Goal: Task Accomplishment & Management: Manage account settings

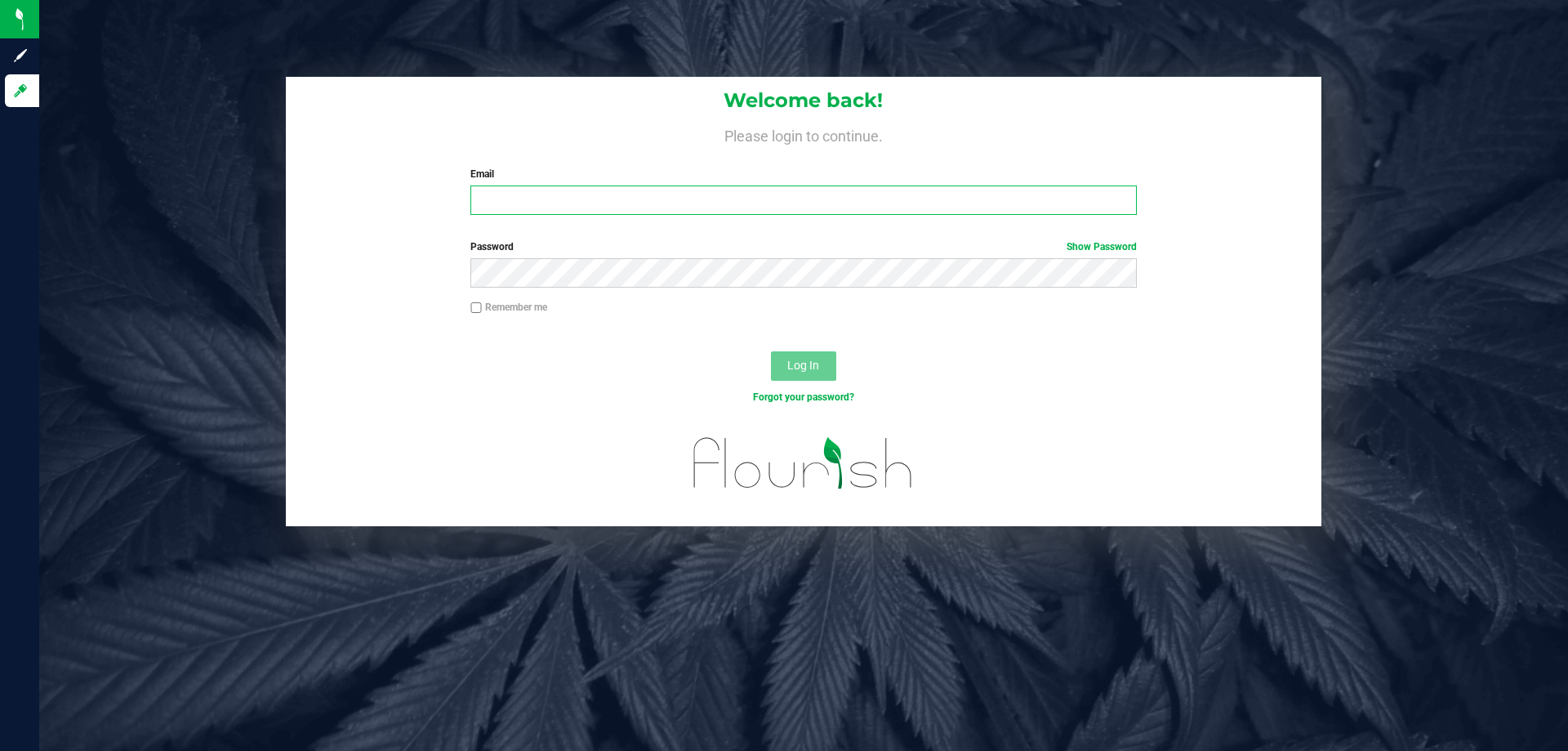
click at [559, 207] on input "Email" at bounding box center [802, 200] width 665 height 30
click at [771, 351] on button "Log In" at bounding box center [803, 365] width 65 height 30
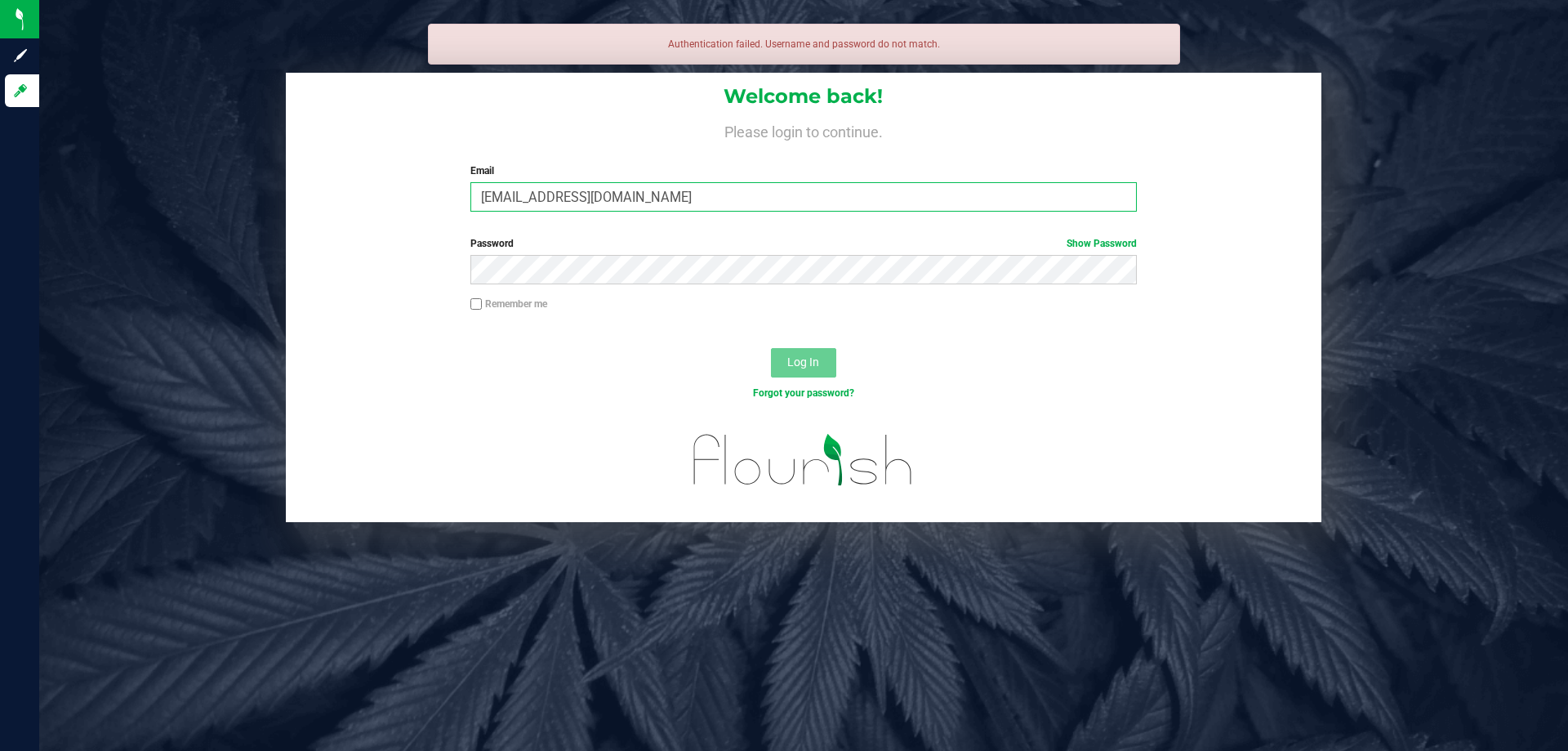
click at [849, 197] on input "[EMAIL_ADDRESS][DOMAIN_NAME]" at bounding box center [802, 196] width 665 height 30
type input "[EMAIL_ADDRESS][DOMAIN_NAME]"
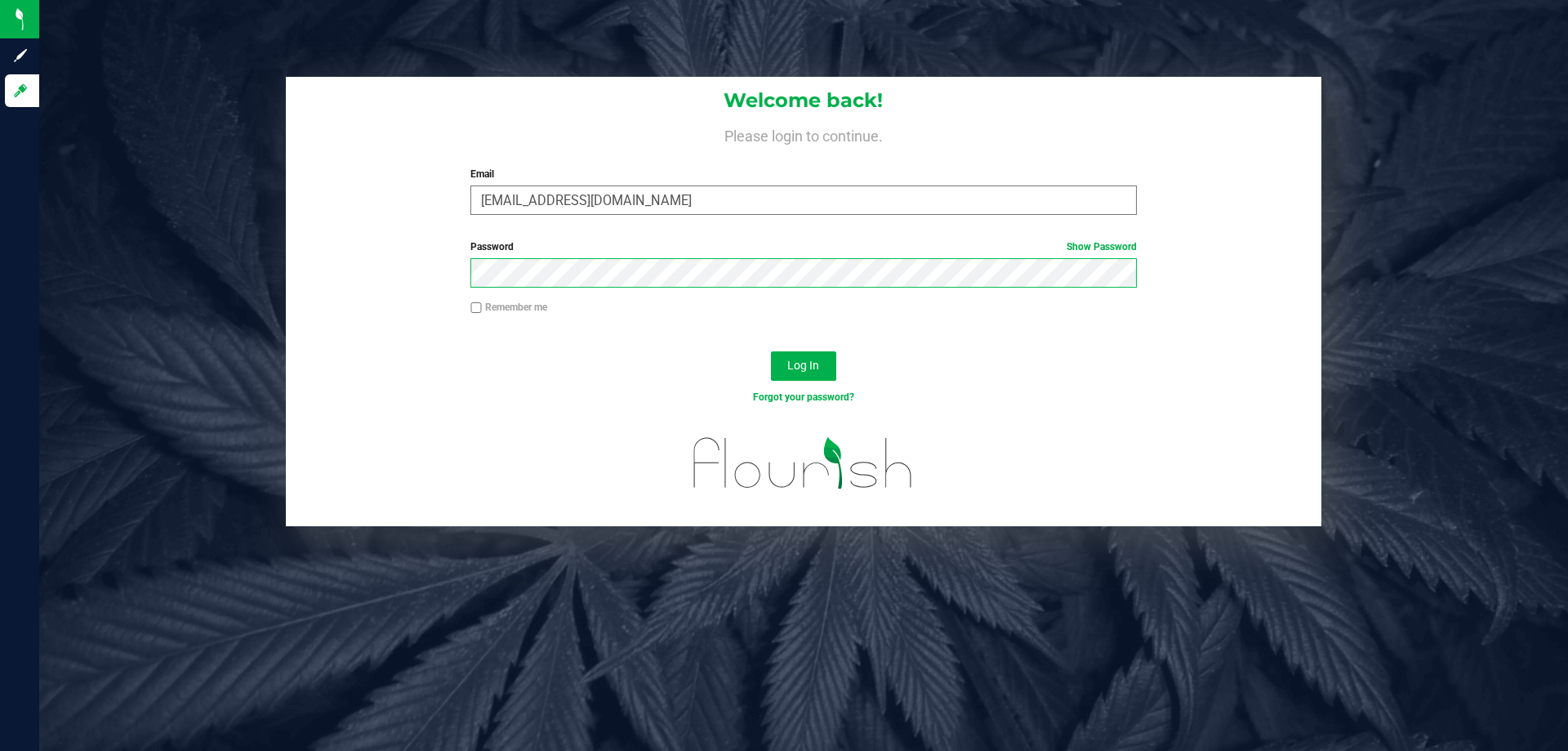
click at [771, 351] on button "Log In" at bounding box center [803, 365] width 65 height 30
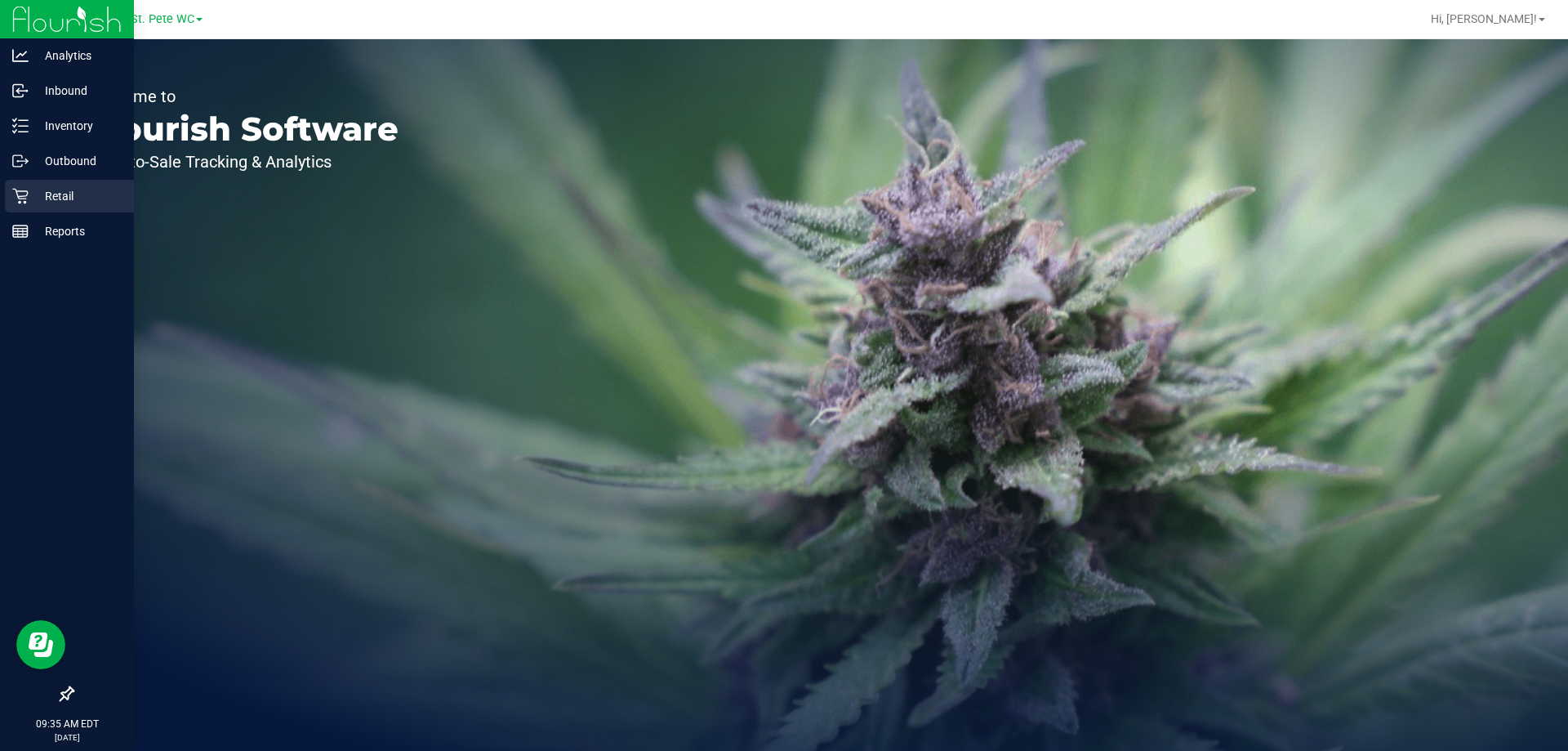
click at [14, 187] on div "Retail" at bounding box center [69, 196] width 129 height 33
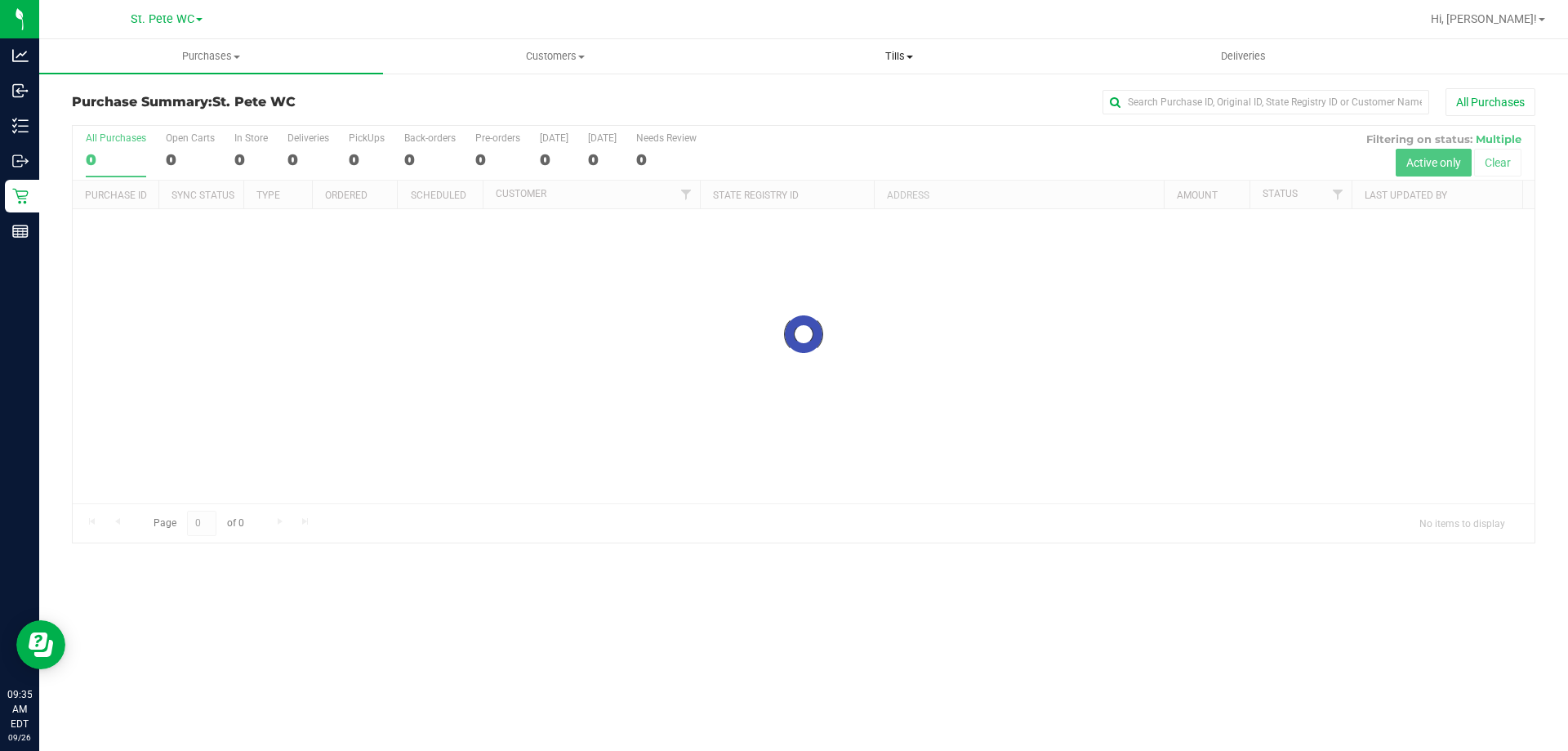
click at [881, 51] on span "Tills" at bounding box center [899, 56] width 342 height 14
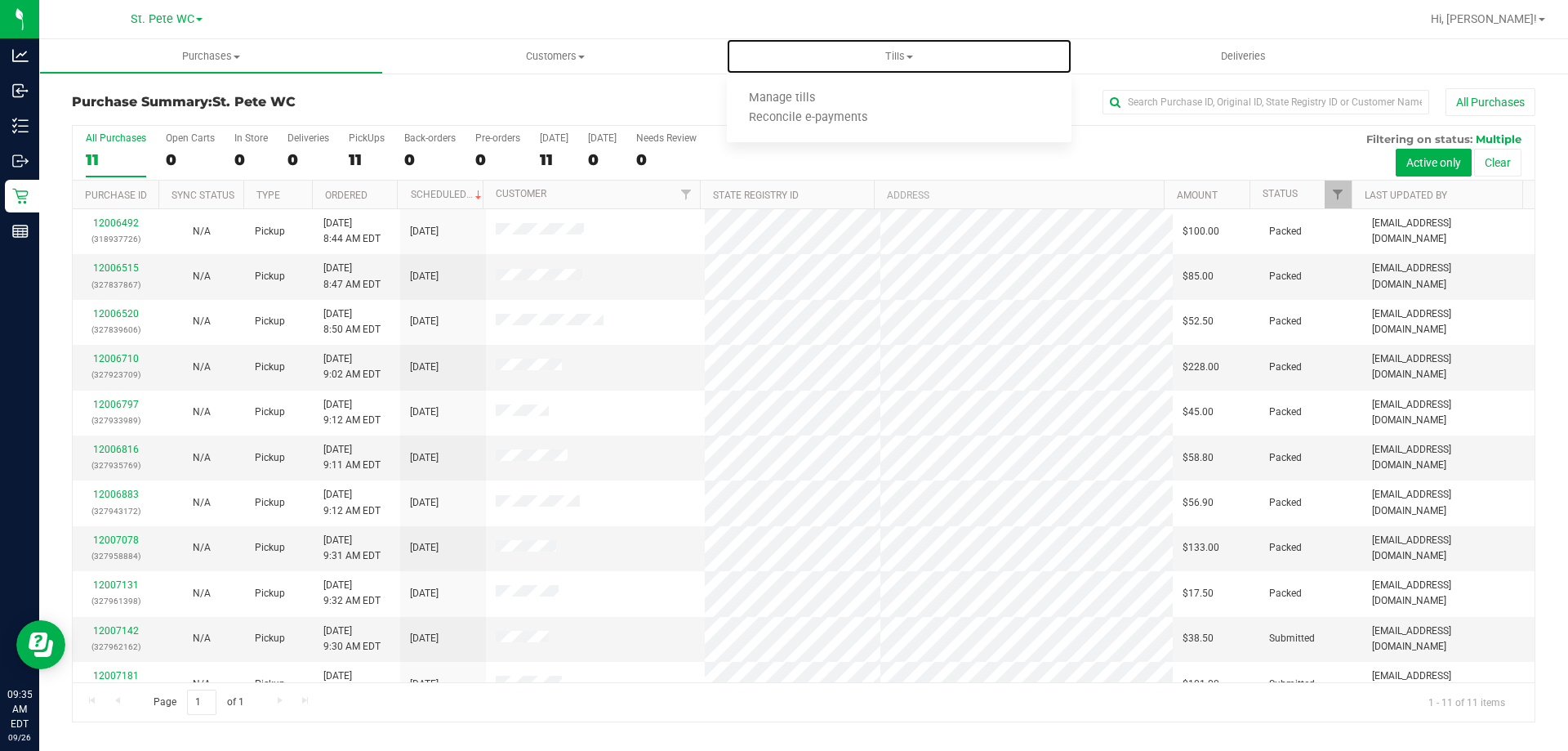
scroll to position [24, 0]
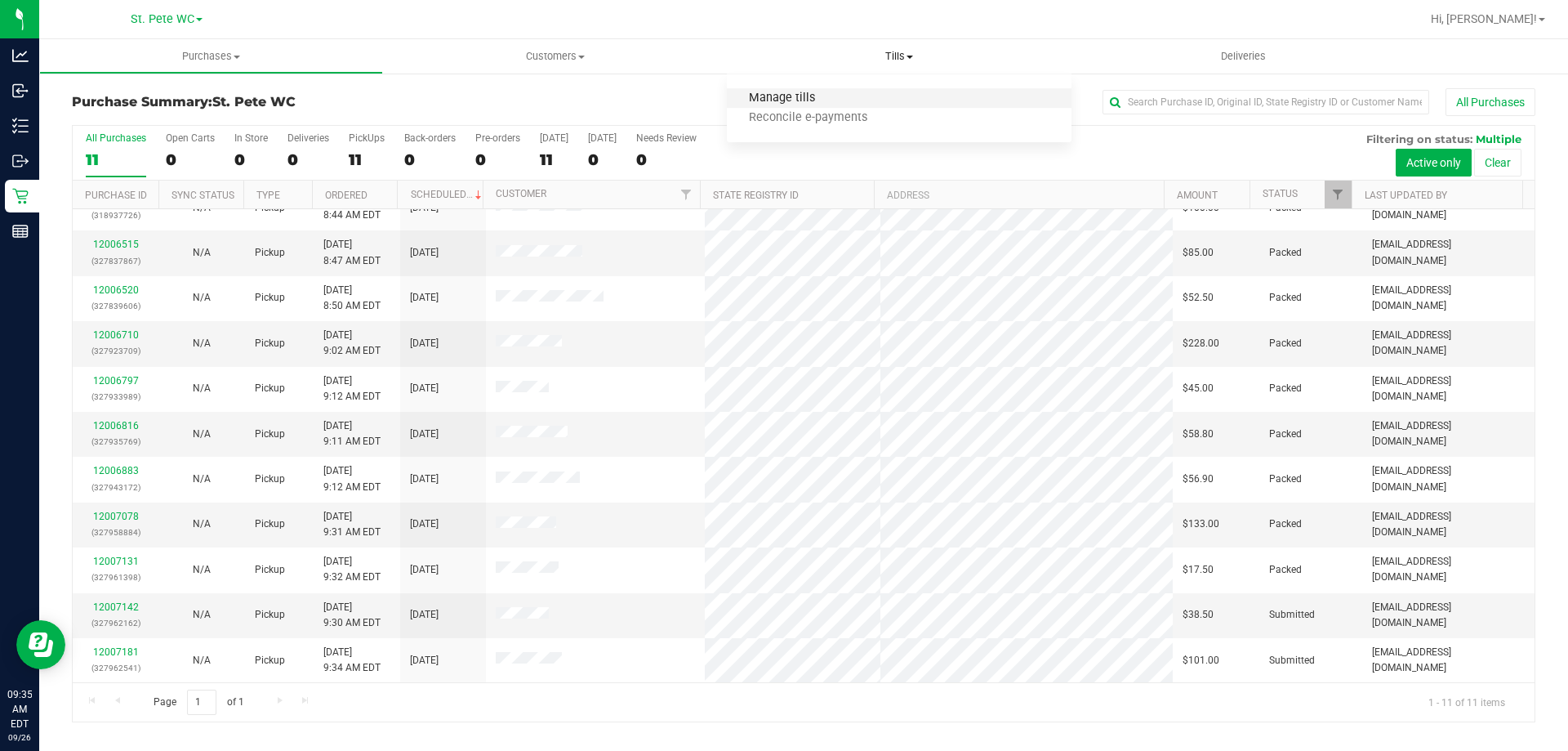
click at [812, 103] on span "Manage tills" at bounding box center [782, 98] width 110 height 14
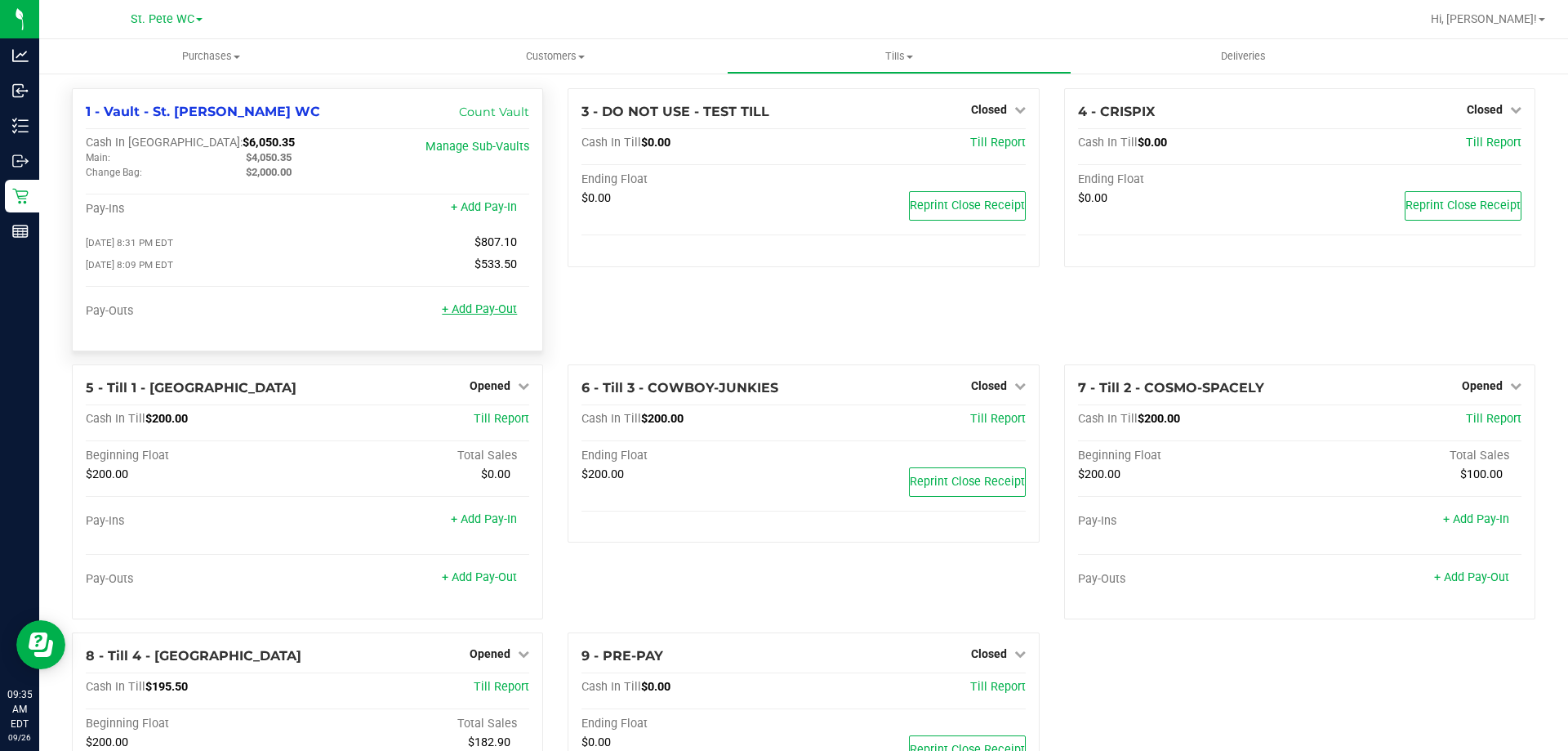
click at [467, 312] on link "+ Add Pay-Out" at bounding box center [479, 309] width 75 height 14
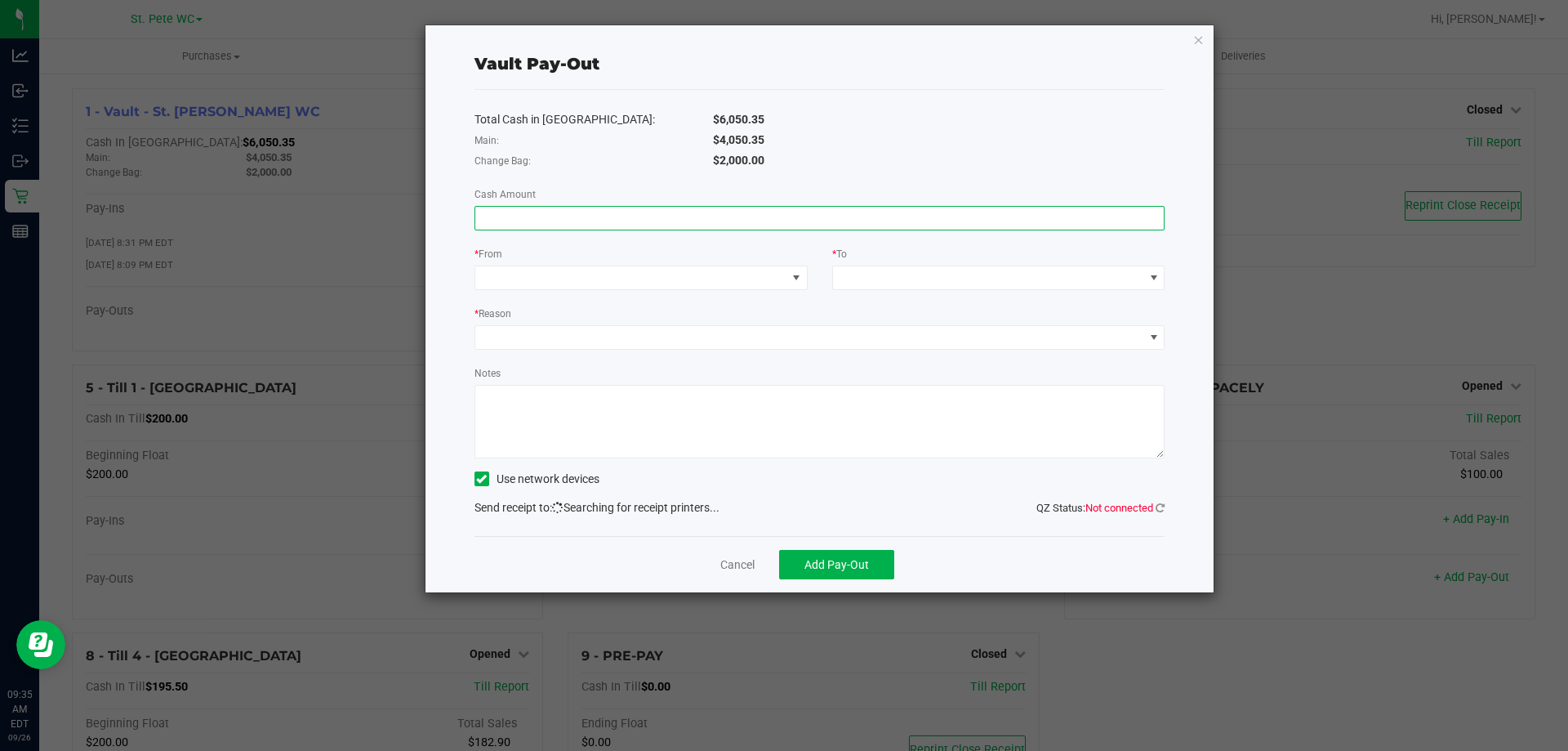
click at [974, 225] on input at bounding box center [819, 217] width 689 height 23
type input "$4,050.35"
click at [735, 279] on span at bounding box center [631, 277] width 311 height 23
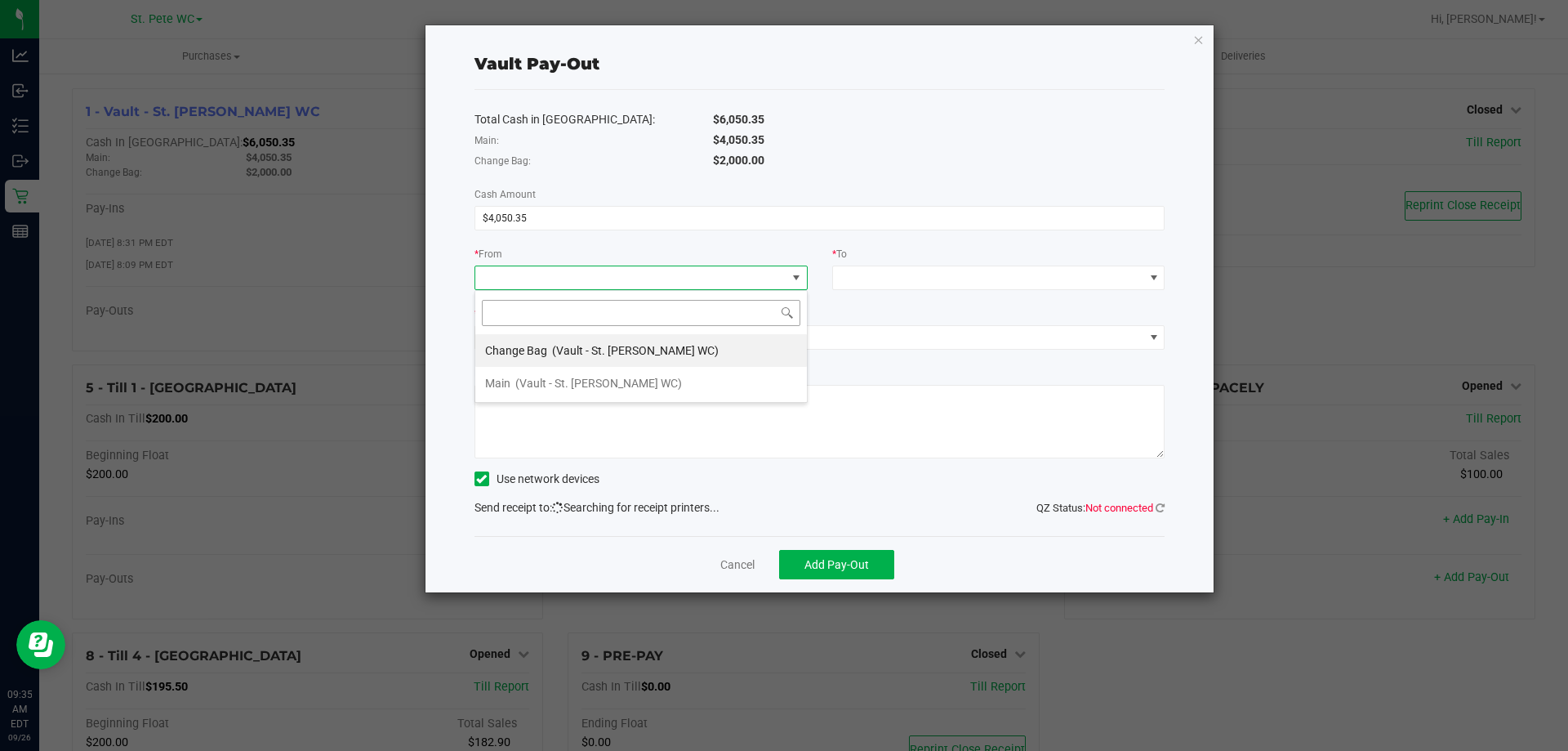
scroll to position [25, 333]
click at [563, 371] on div "Main (Vault - St. [PERSON_NAME] WC)" at bounding box center [583, 383] width 197 height 30
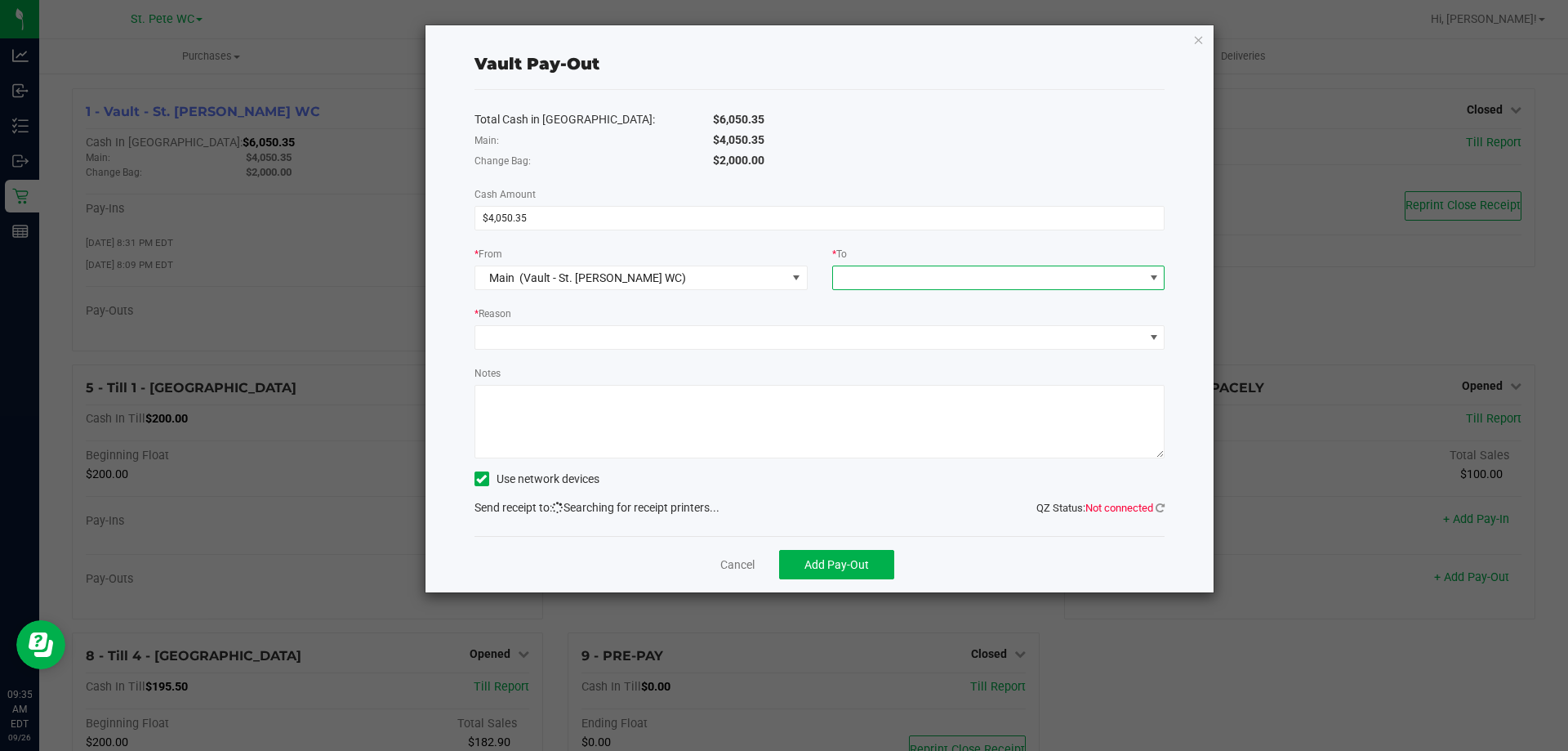
click at [997, 279] on span at bounding box center [988, 277] width 311 height 23
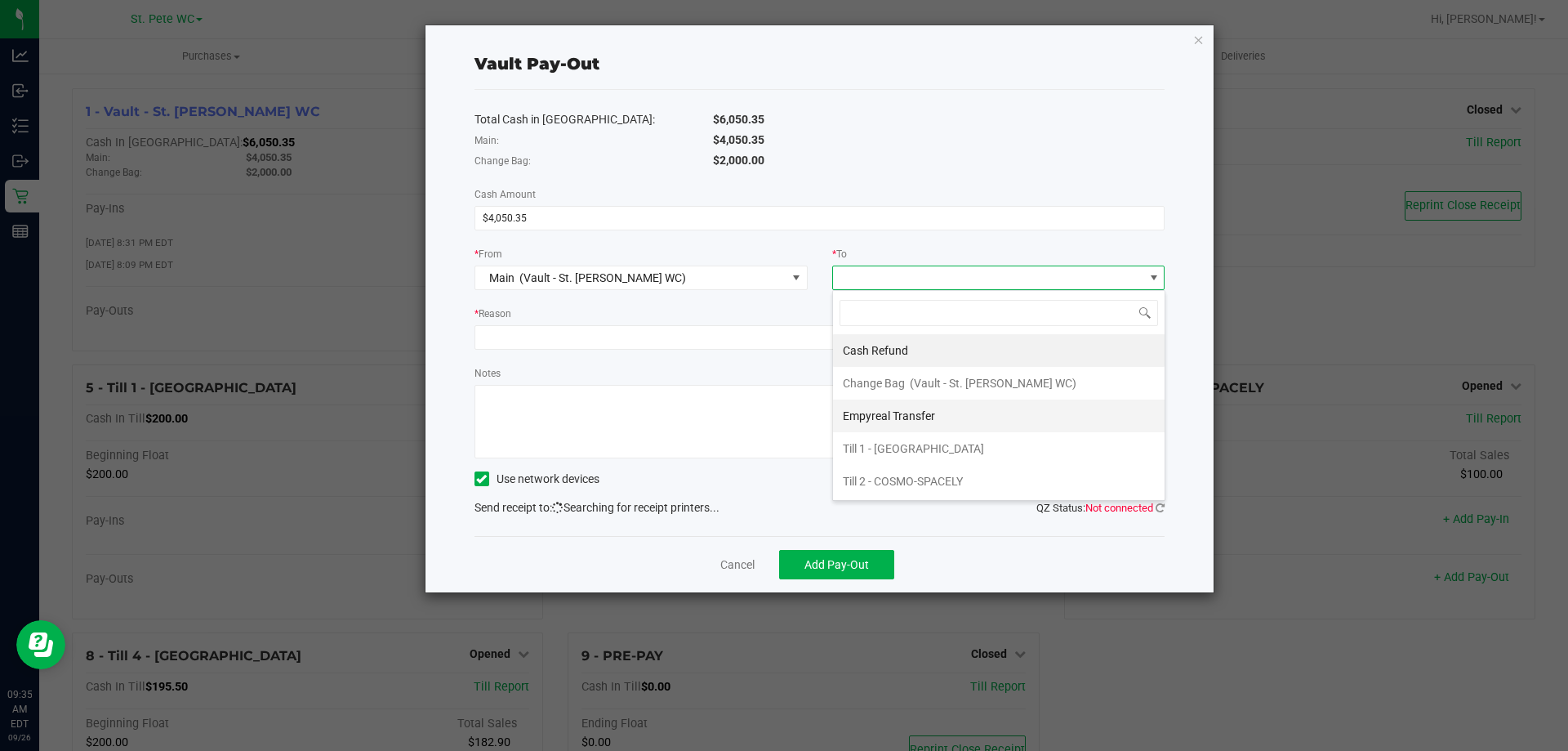
click at [926, 414] on span "Empyreal Transfer" at bounding box center [888, 415] width 92 height 13
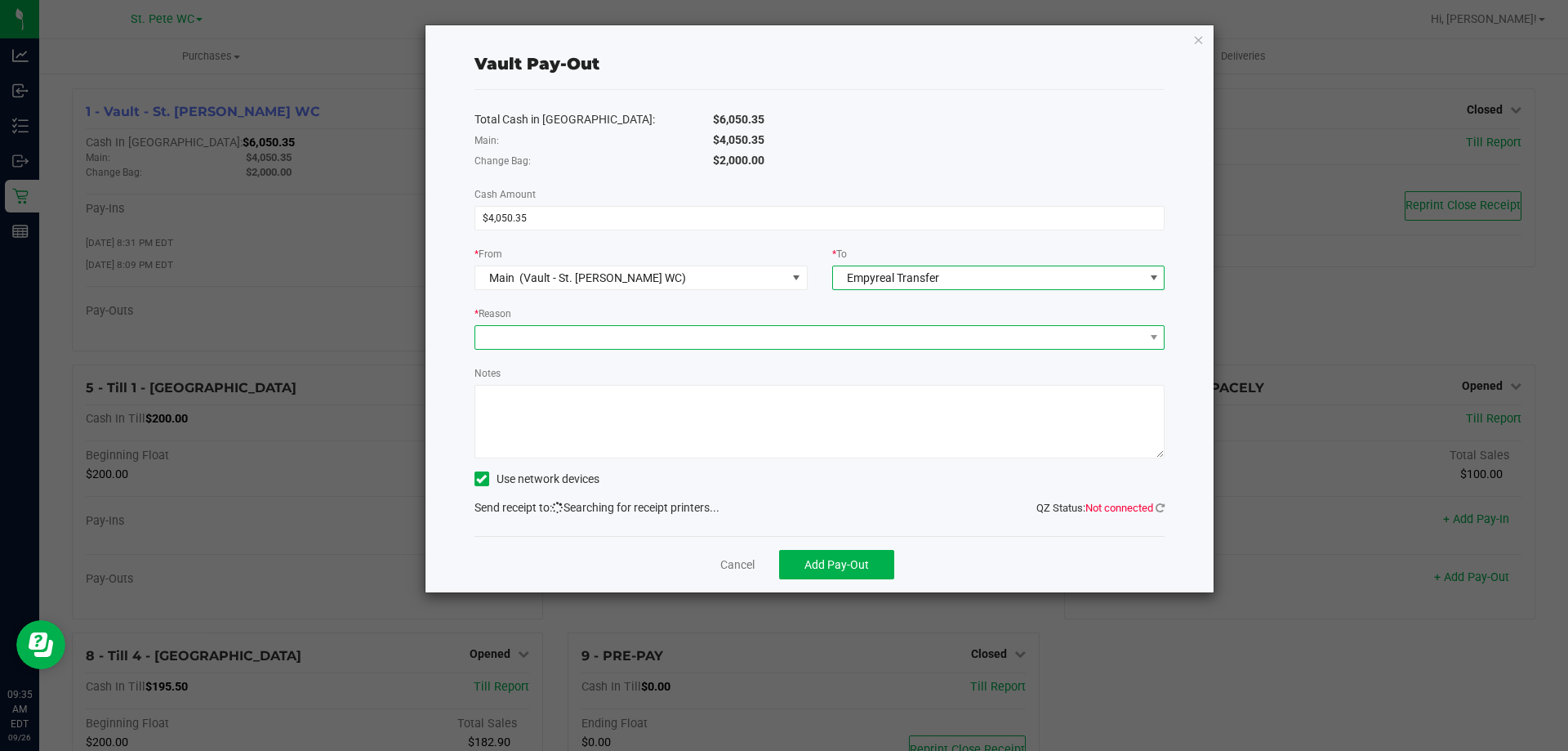
click at [690, 348] on span at bounding box center [809, 337] width 669 height 23
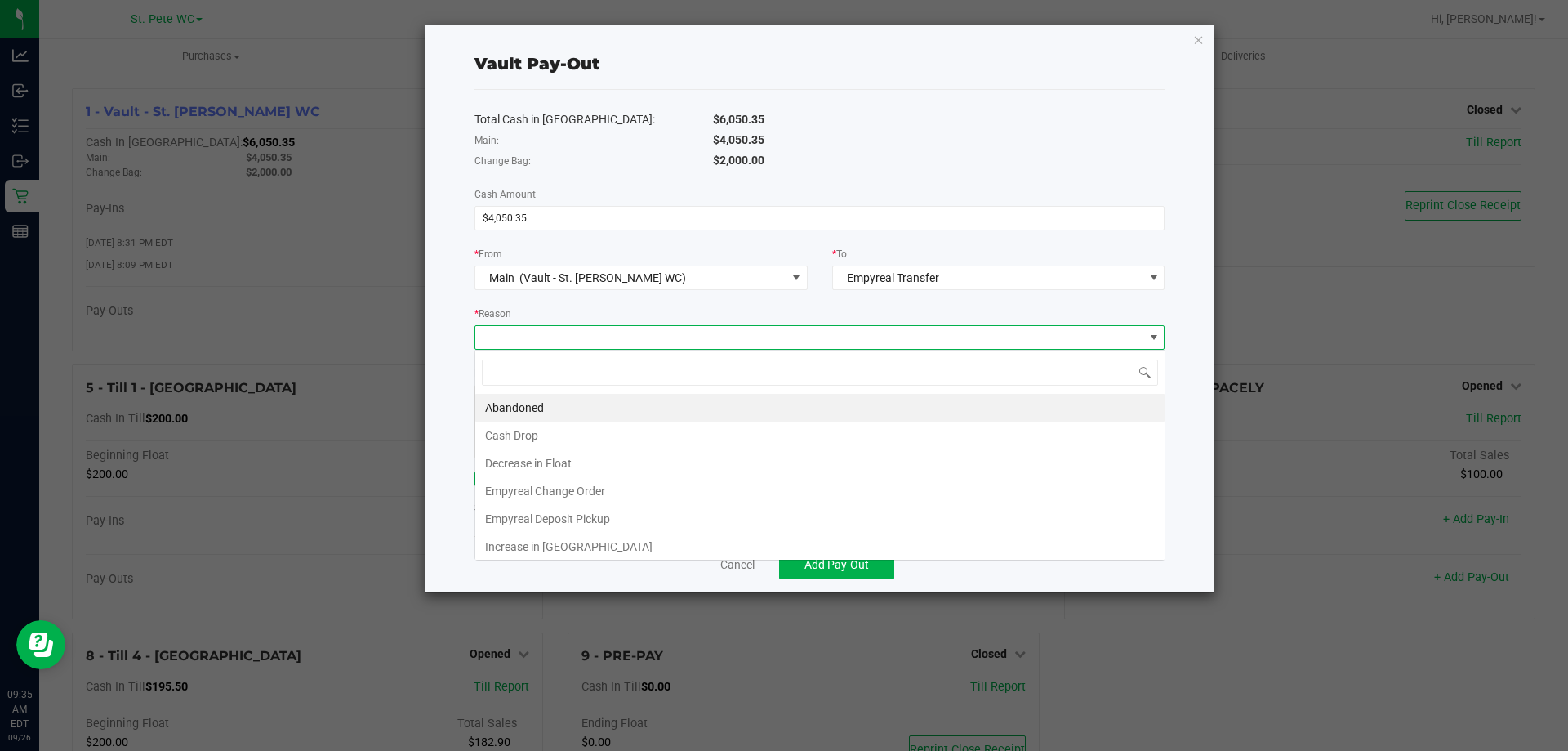
scroll to position [25, 690]
click at [584, 515] on li "Empyreal Deposit Pickup" at bounding box center [819, 518] width 689 height 28
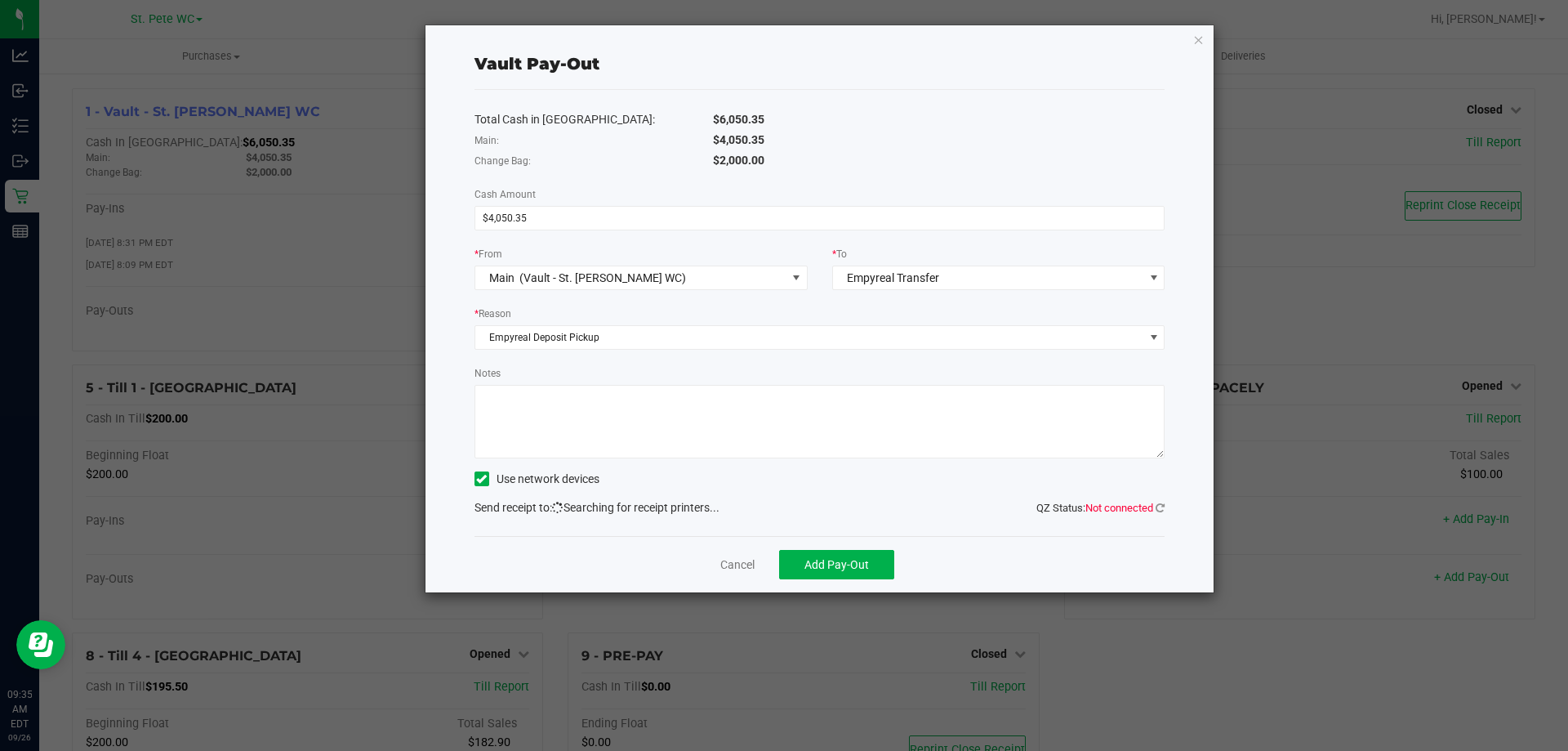
click at [602, 427] on textarea "Notes" at bounding box center [819, 421] width 691 height 74
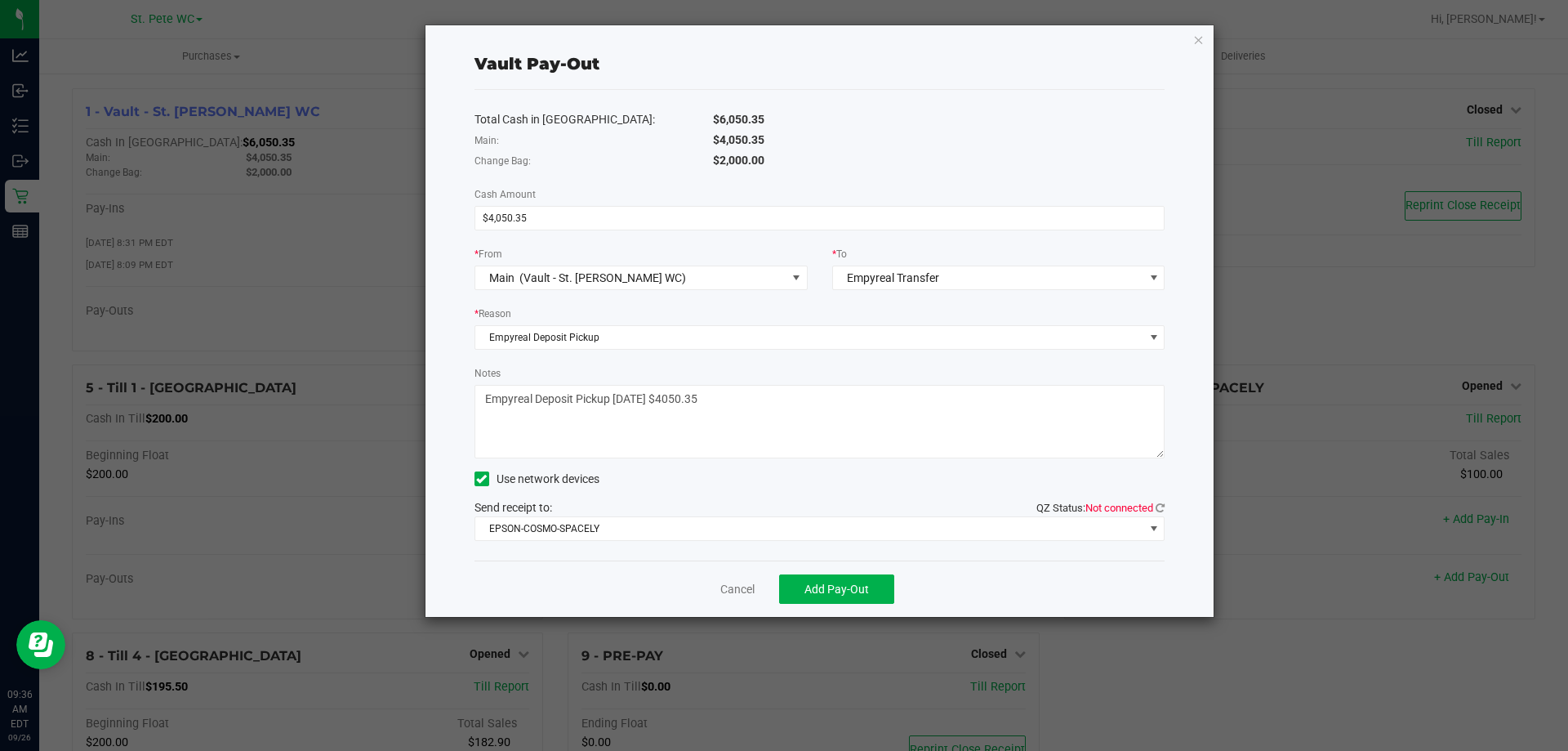
click at [688, 540] on div "Total Cash in Vault: $6,050.35 Main: $4,050.35 Change Bag: $2,000.00 Cash Amoun…" at bounding box center [819, 325] width 691 height 470
click at [688, 532] on span "EPSON-COSMO-SPACELY" at bounding box center [809, 528] width 669 height 23
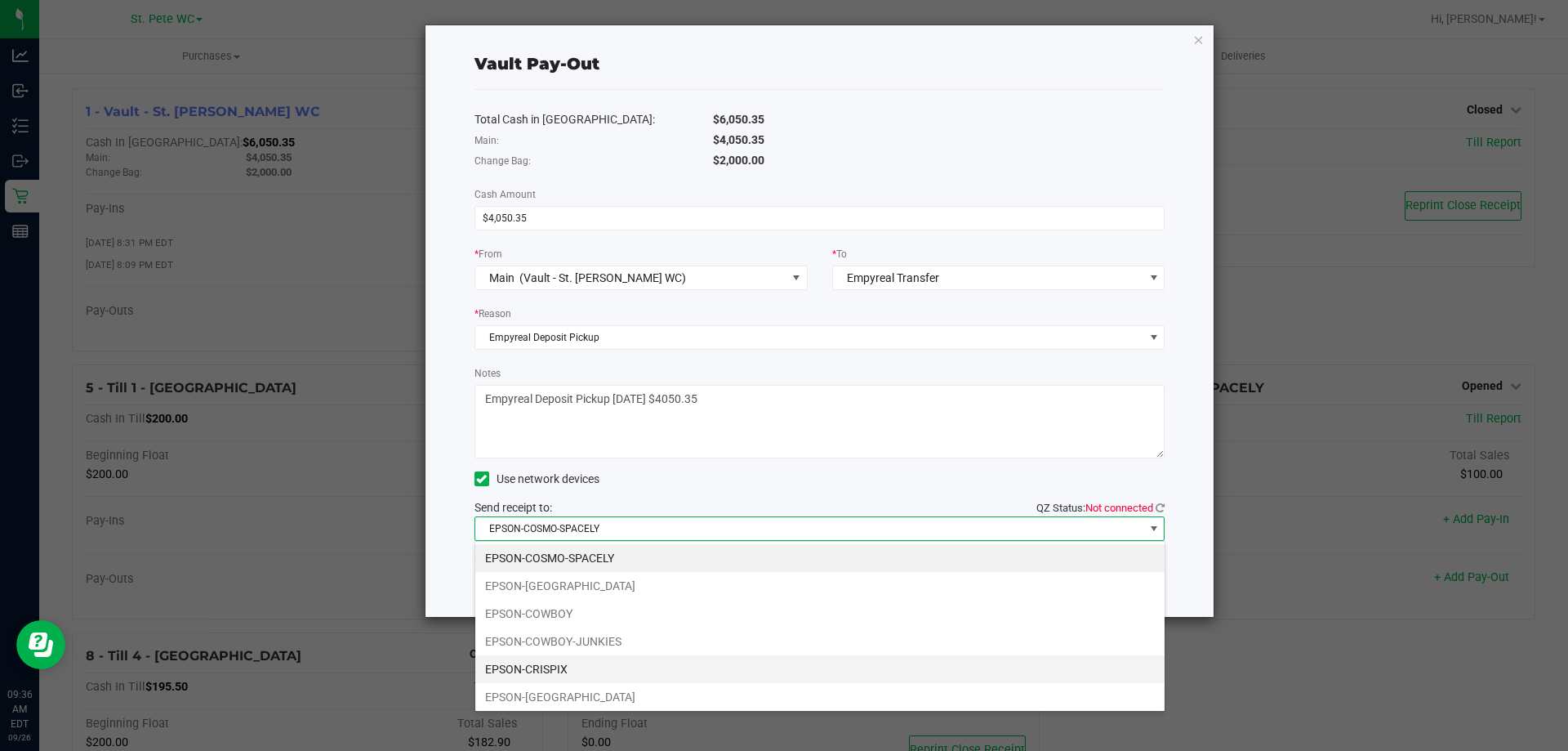
click at [544, 673] on li "EPSON-CRISPIX" at bounding box center [819, 669] width 689 height 28
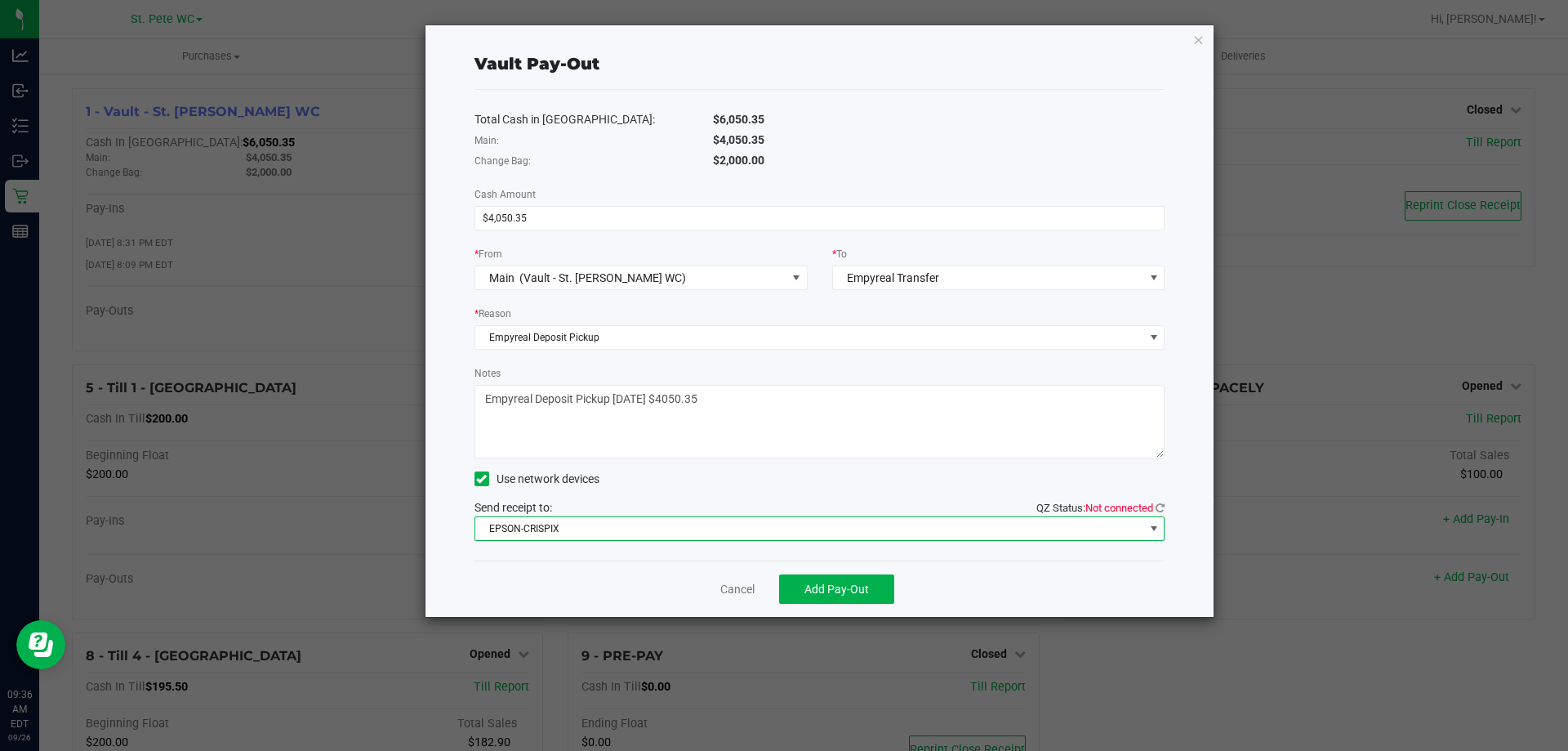
click at [546, 593] on div "Cancel Add Pay-Out" at bounding box center [819, 589] width 691 height 57
click at [751, 419] on textarea "Notes" at bounding box center [819, 421] width 691 height 74
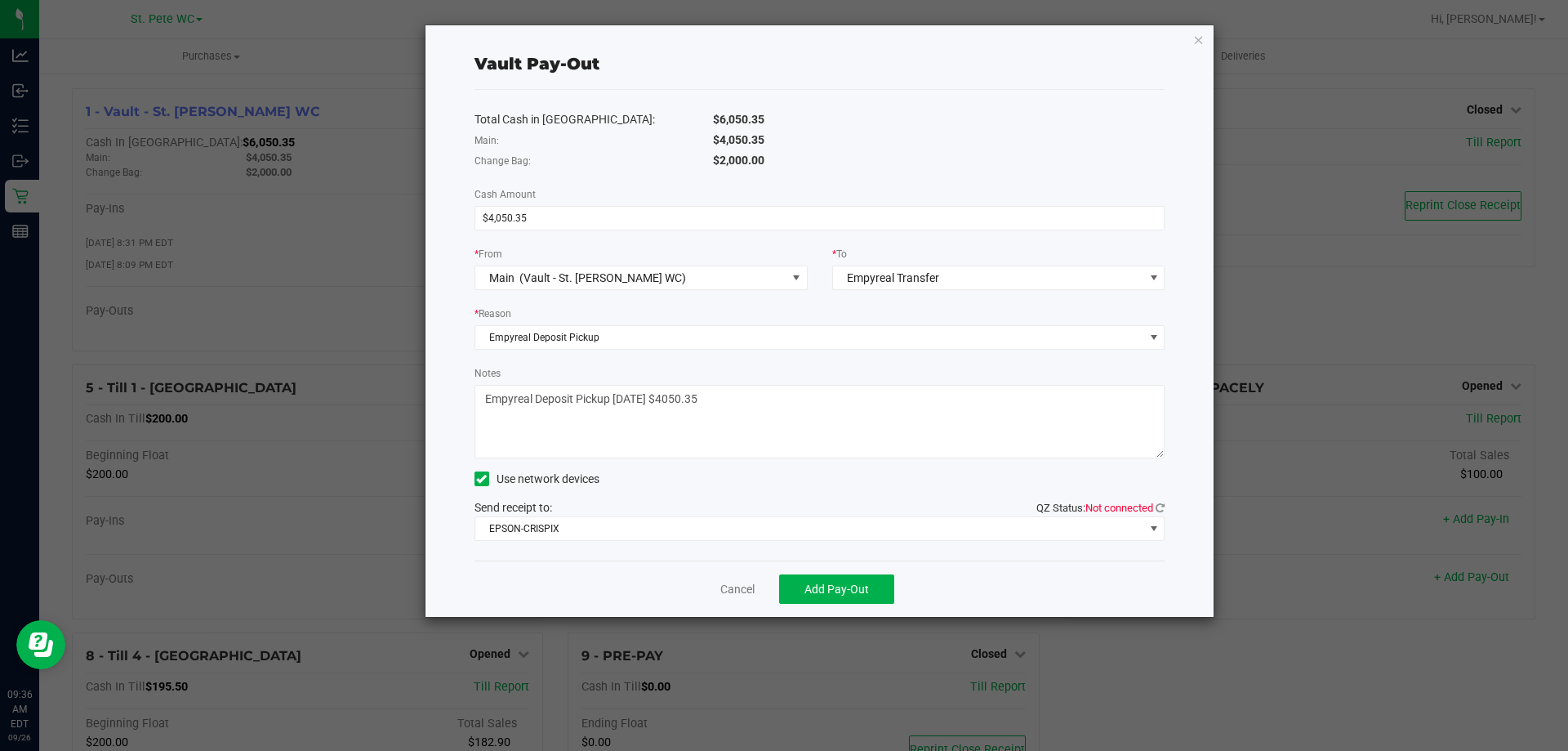
click at [751, 419] on textarea "Notes" at bounding box center [819, 421] width 691 height 74
type textarea "Empyreal Deposit Pickup [DATE] $4050.35 -cj"
click at [853, 588] on span "Add Pay-Out" at bounding box center [836, 589] width 64 height 13
click at [1134, 510] on span "Not connected" at bounding box center [1119, 507] width 68 height 12
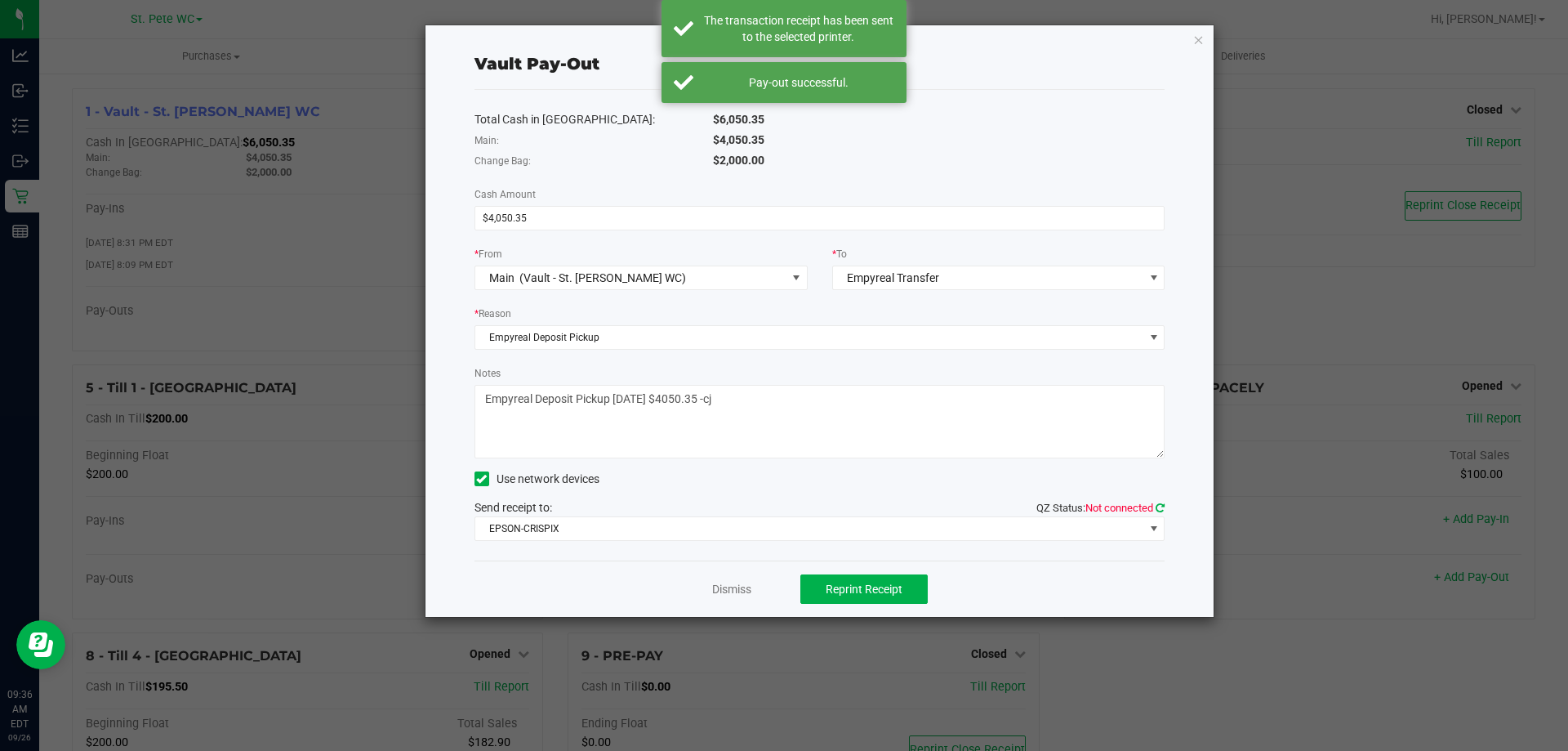
click at [1161, 511] on icon at bounding box center [1160, 507] width 9 height 11
click at [739, 587] on link "Dismiss" at bounding box center [731, 589] width 39 height 17
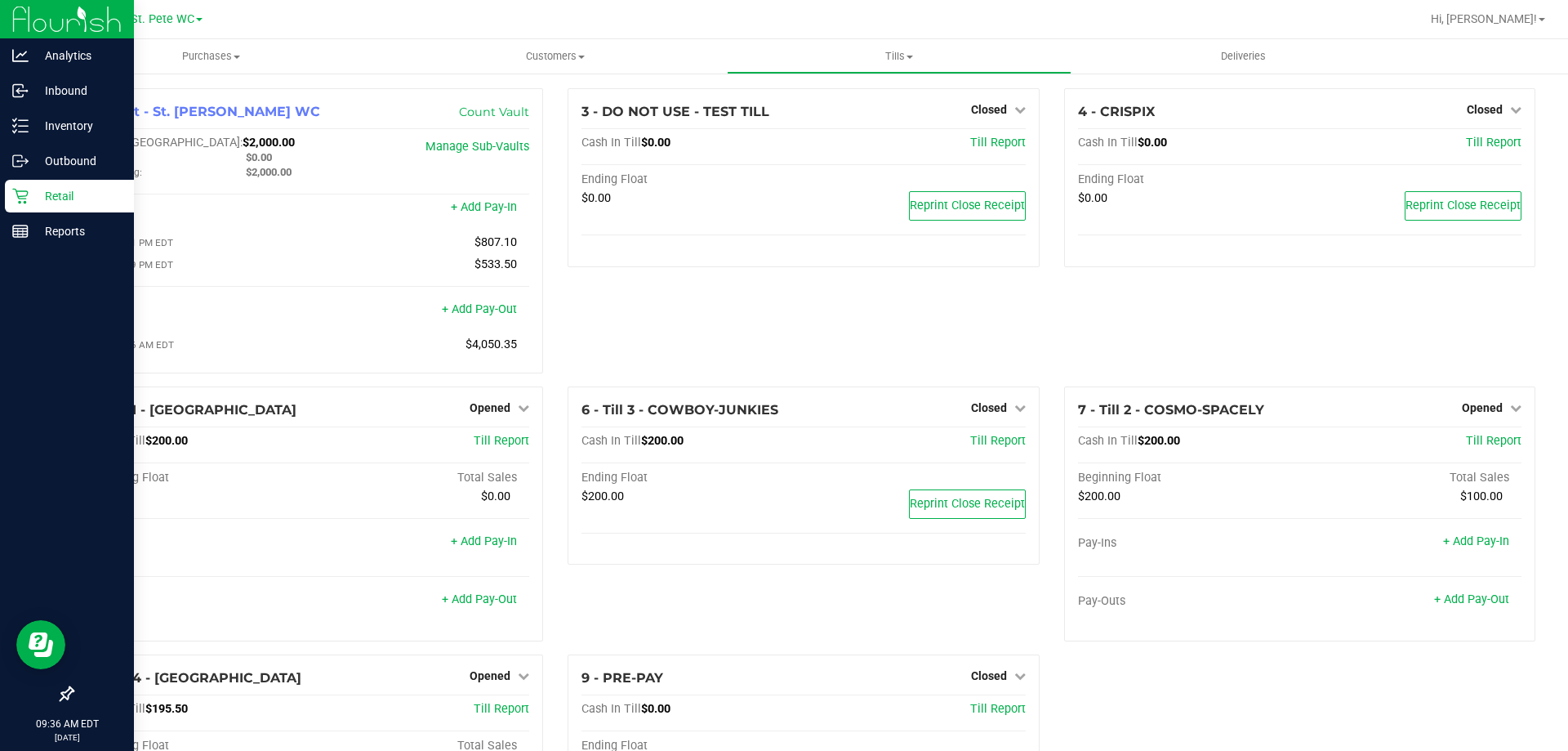
click at [21, 205] on div "Retail" at bounding box center [69, 196] width 129 height 33
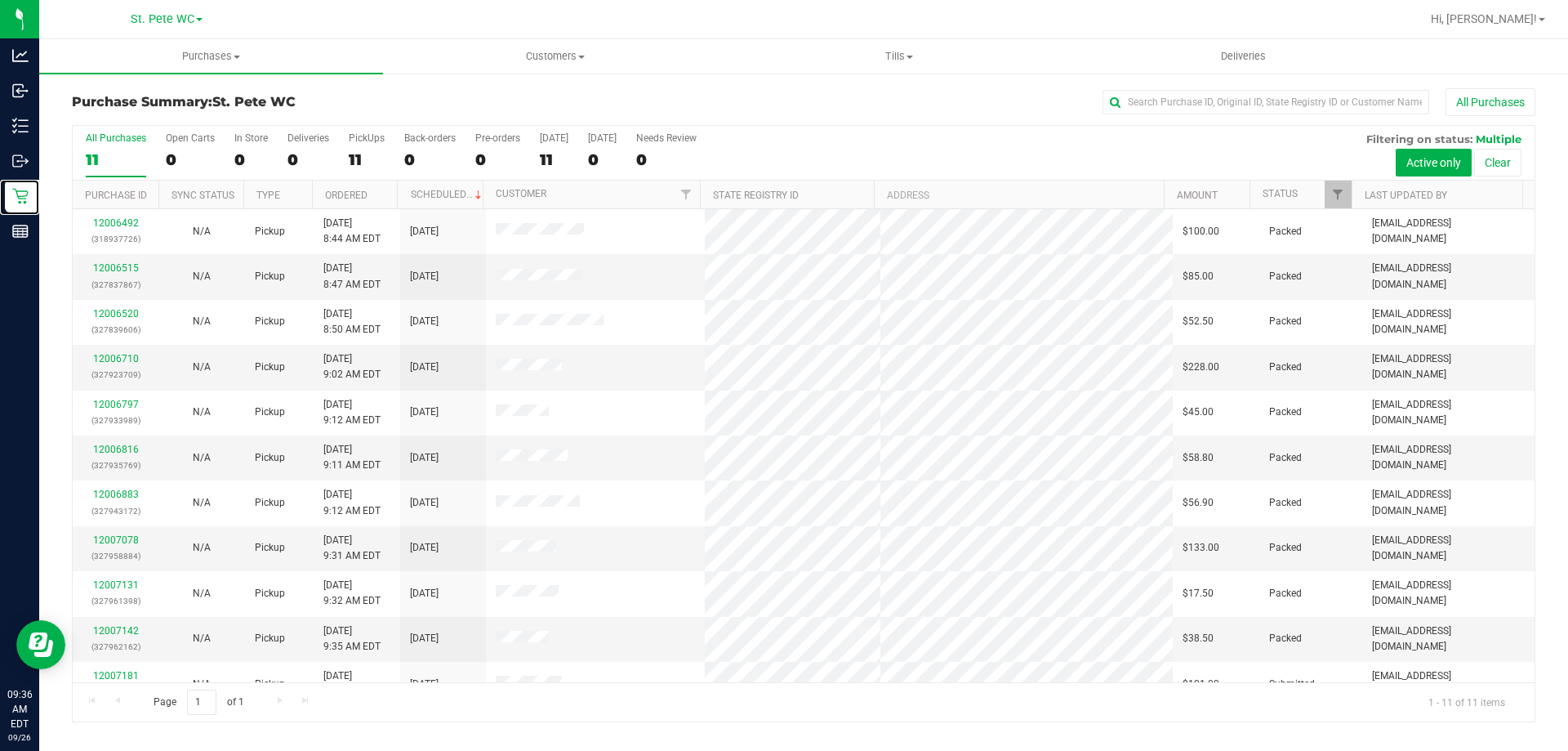
scroll to position [24, 0]
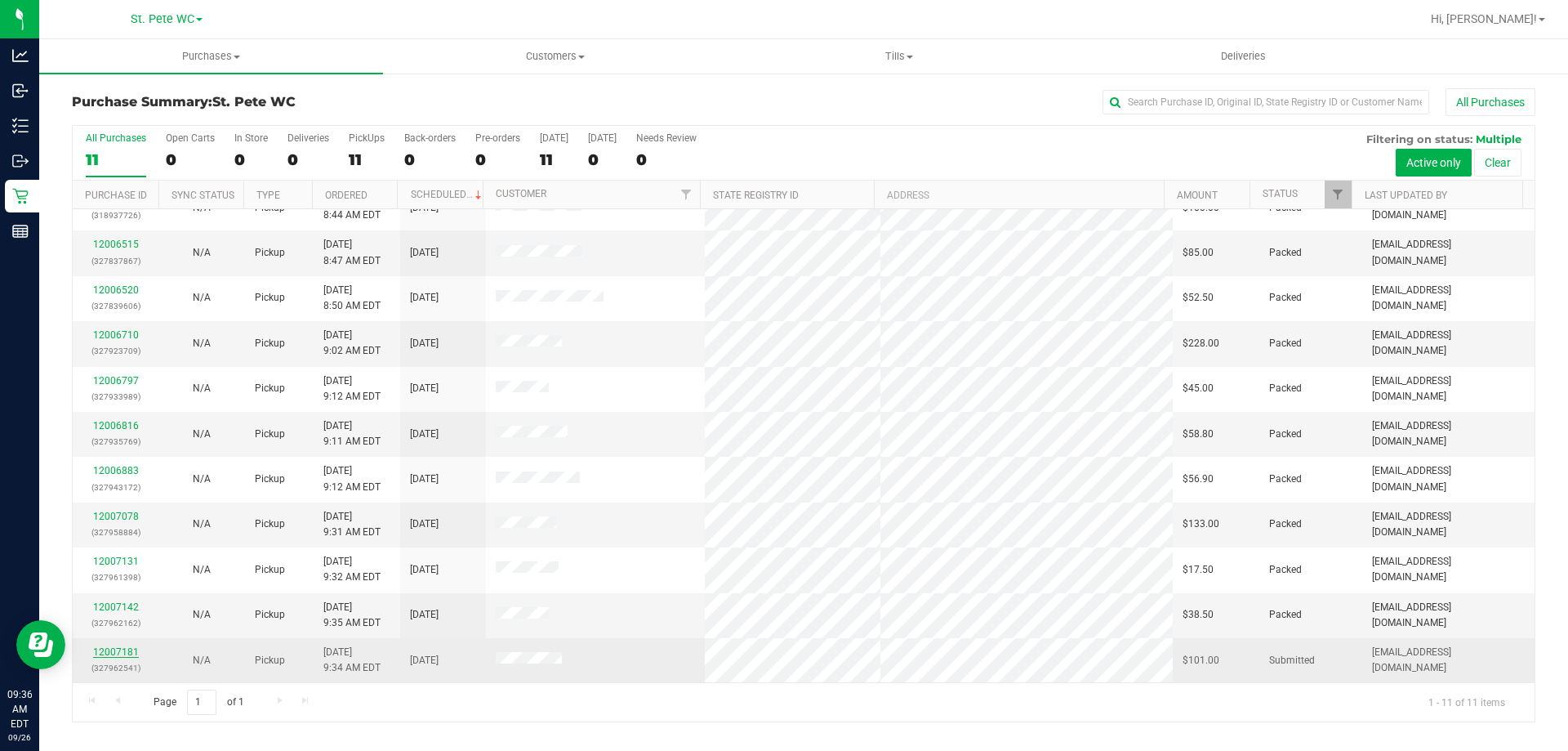
click at [123, 653] on link "12007181" at bounding box center [116, 652] width 46 height 12
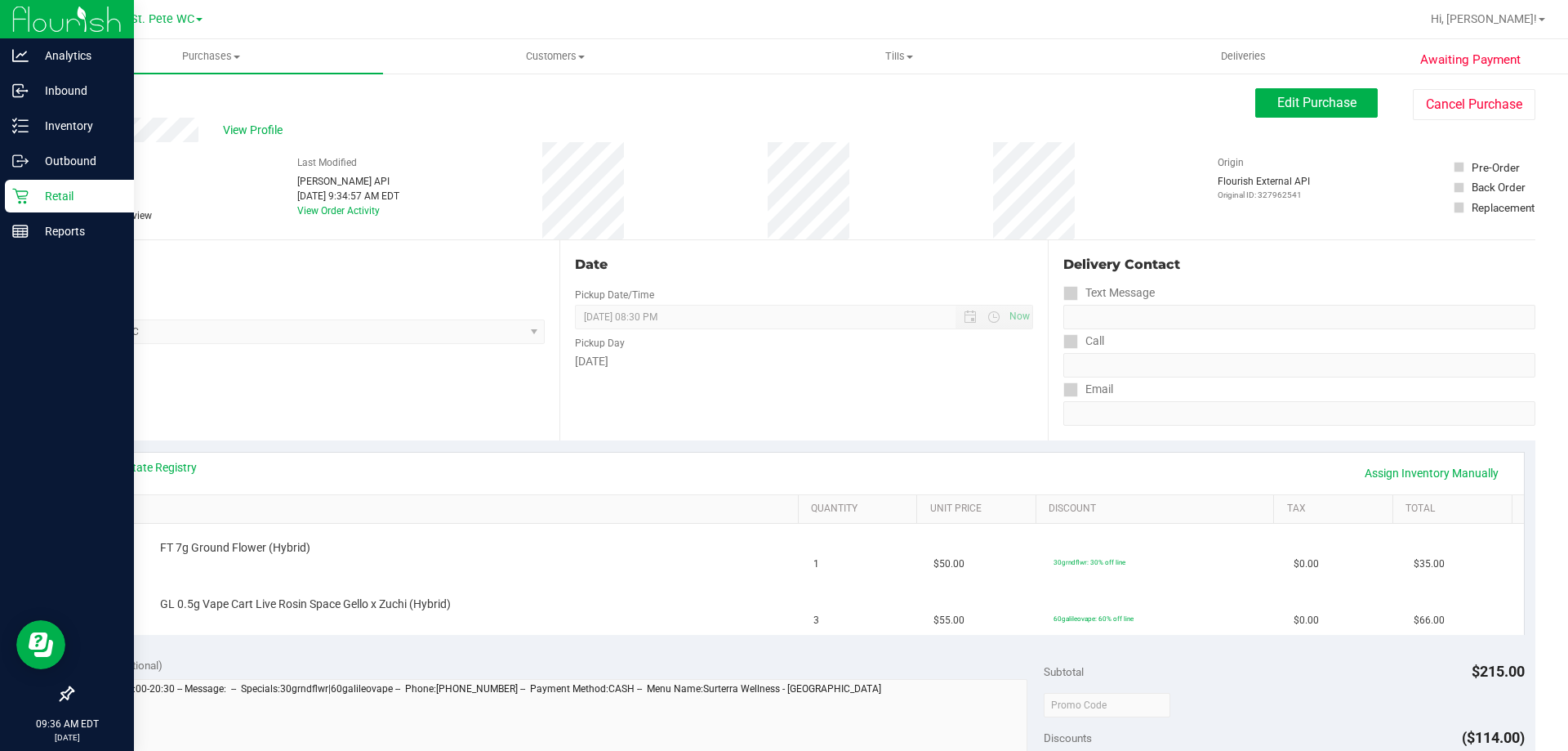
click at [36, 188] on p "Retail" at bounding box center [78, 195] width 98 height 19
